Goal: Task Accomplishment & Management: Use online tool/utility

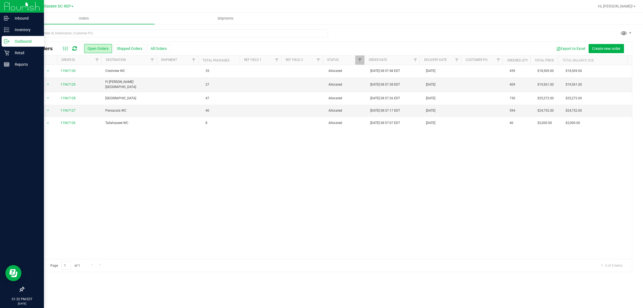
click at [22, 288] on icon at bounding box center [22, 289] width 5 height 5
click at [19, 290] on input "checkbox" at bounding box center [19, 290] width 0 height 0
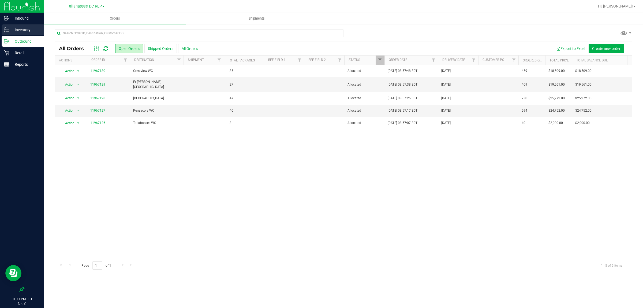
click at [26, 32] on p "Inventory" at bounding box center [25, 30] width 32 height 6
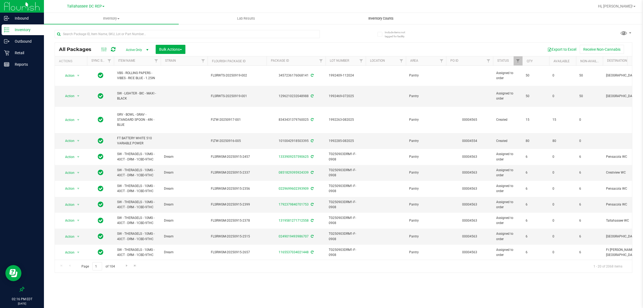
click at [372, 17] on span "Inventory Counts" at bounding box center [381, 18] width 40 height 5
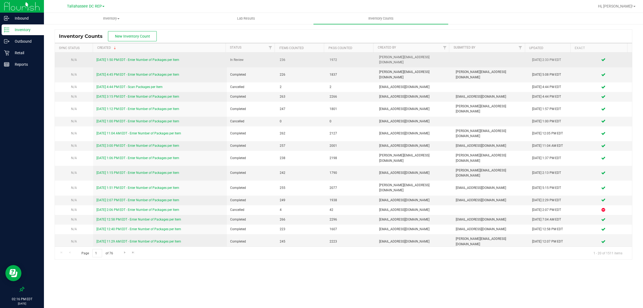
click at [153, 58] on link "[DATE] 1:50 PM EDT - Enter Number of Packages per Item" at bounding box center [138, 60] width 83 height 4
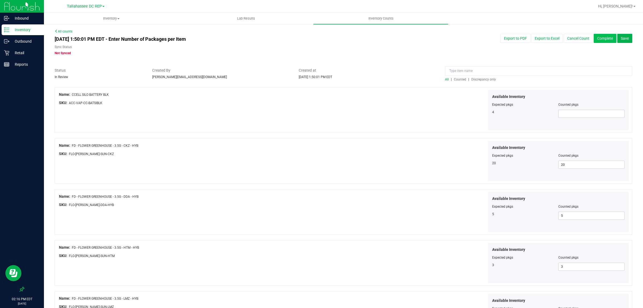
click at [595, 42] on button "Complete" at bounding box center [605, 38] width 23 height 9
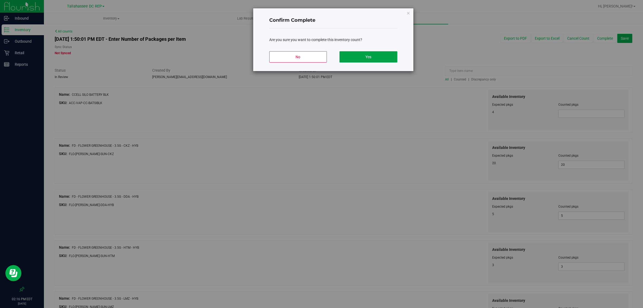
click at [383, 54] on button "Yes" at bounding box center [369, 56] width 58 height 11
